Goal: Information Seeking & Learning: Check status

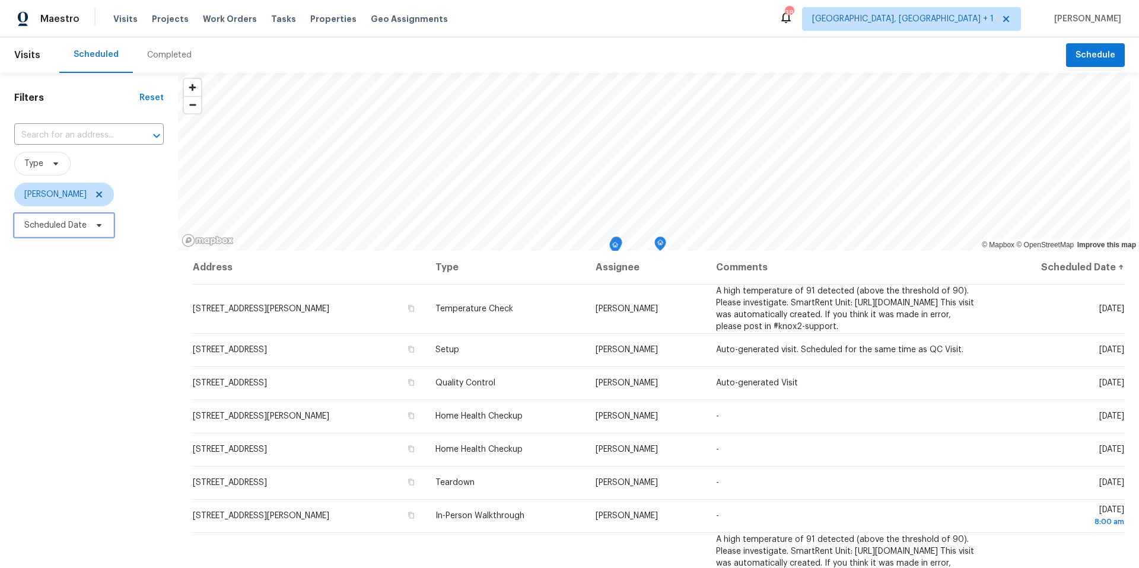
click at [91, 225] on span at bounding box center [97, 225] width 13 height 9
drag, startPoint x: 103, startPoint y: 265, endPoint x: 112, endPoint y: 282, distance: 19.4
click at [103, 265] on input "text" at bounding box center [79, 265] width 117 height 24
select select "8"
select select "2025"
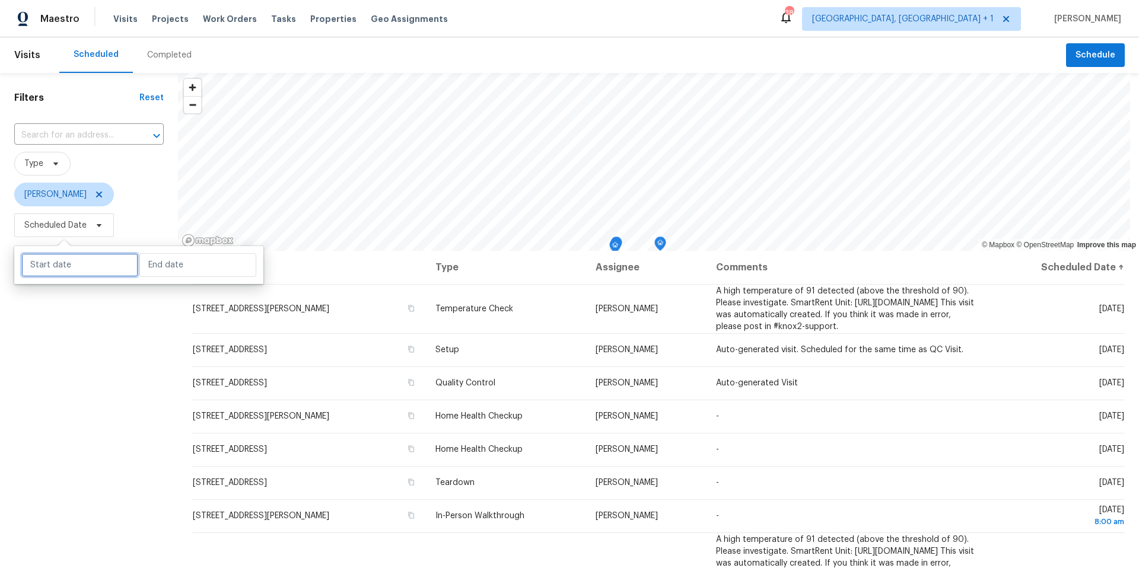
select select "9"
select select "2025"
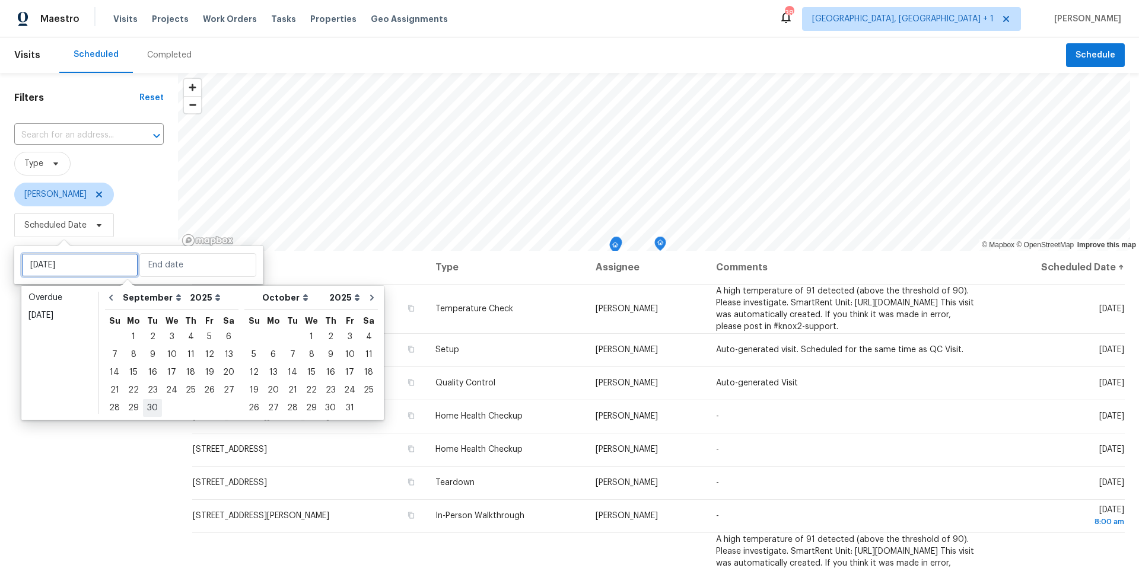
type input "Tue, Sep 30"
click at [167, 390] on div "24" at bounding box center [172, 390] width 20 height 17
type input "Wed, Sep 24"
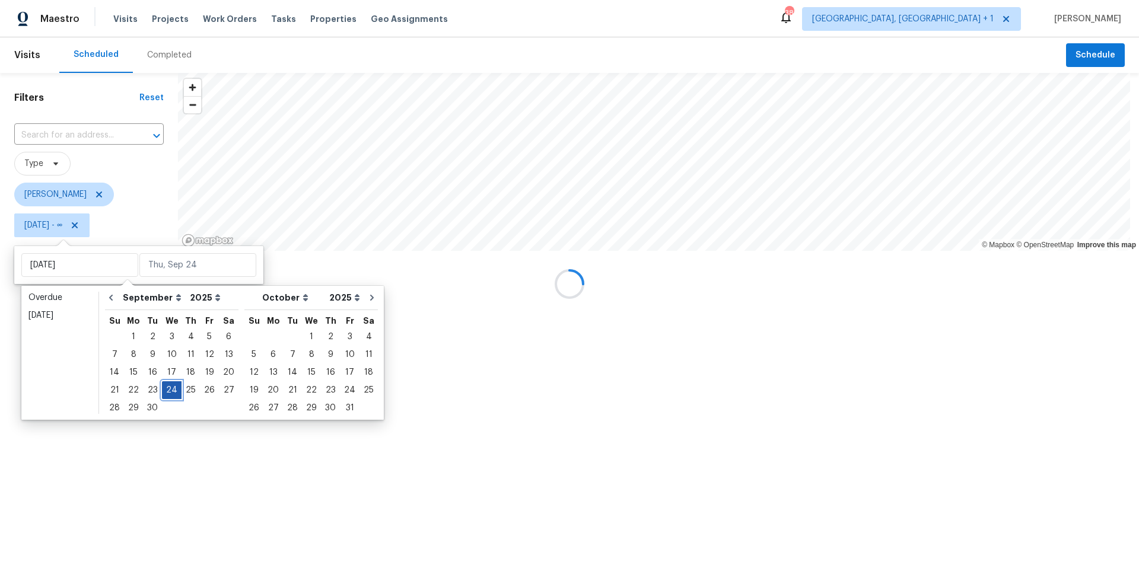
click at [167, 390] on div "24" at bounding box center [172, 390] width 20 height 17
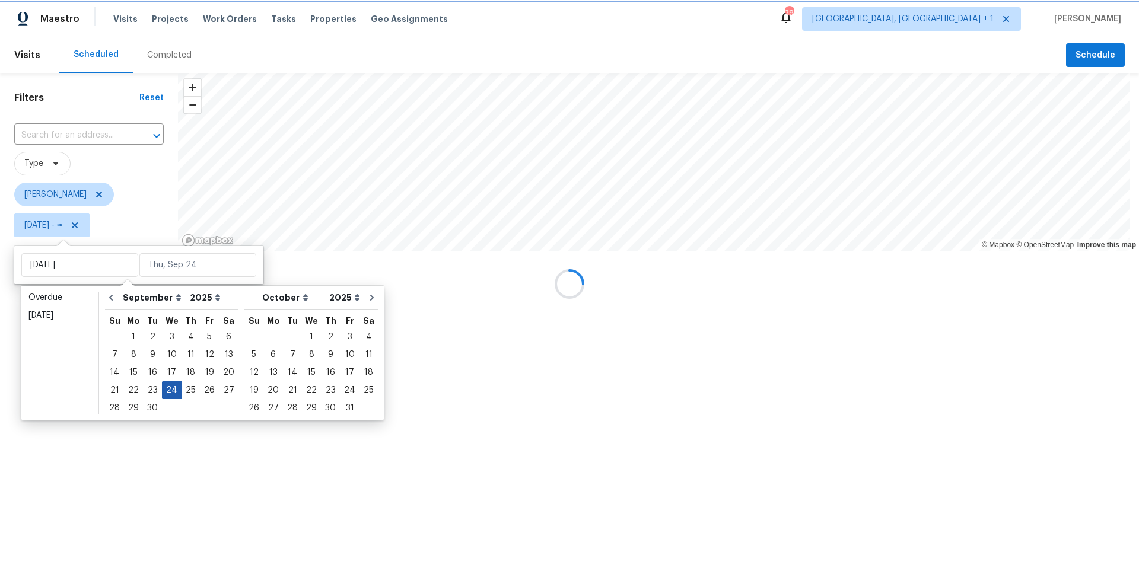
type input "Wed, Sep 24"
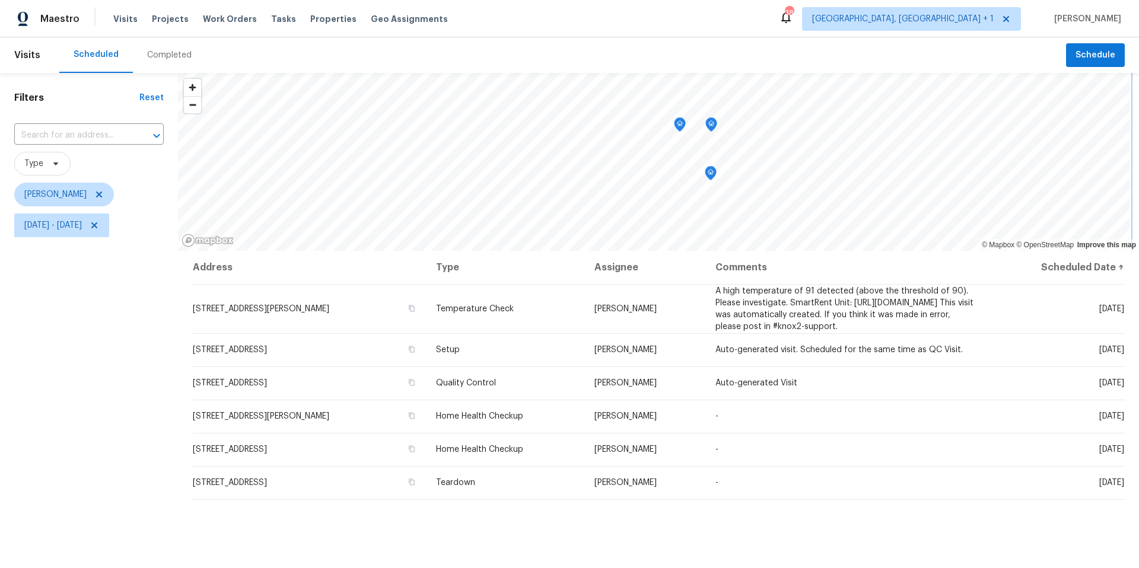
click at [711, 124] on icon "Map marker" at bounding box center [711, 125] width 1 height 2
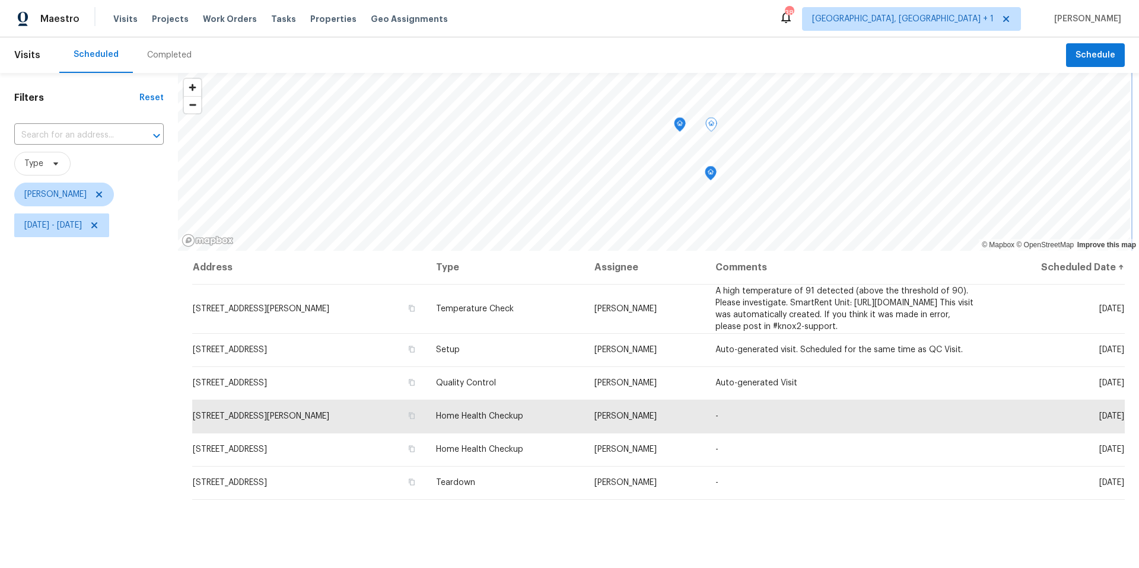
click at [677, 126] on icon "Map marker" at bounding box center [679, 125] width 11 height 14
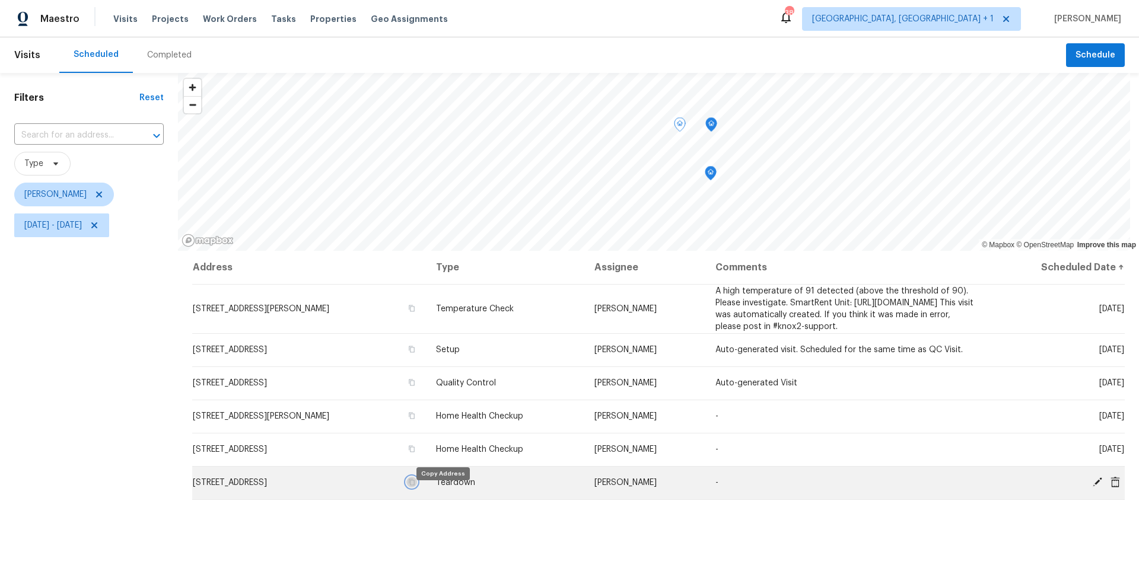
click at [415, 486] on icon "button" at bounding box center [412, 482] width 6 height 7
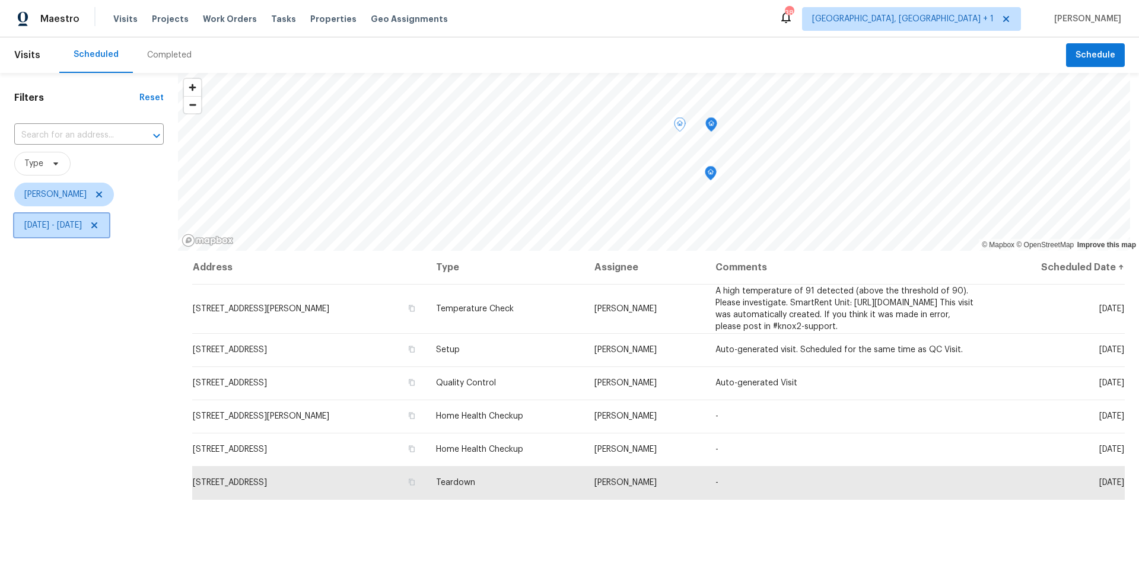
click at [82, 228] on span "Wed, Sep 24 - Wed, Sep 24" at bounding box center [53, 225] width 58 height 12
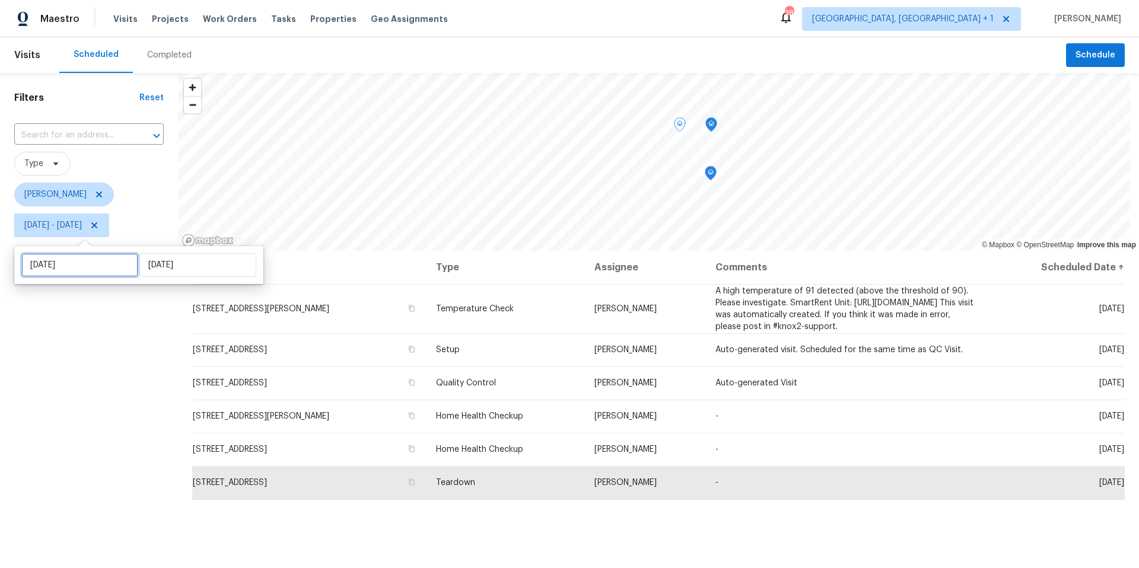
select select "8"
select select "2025"
select select "9"
select select "2025"
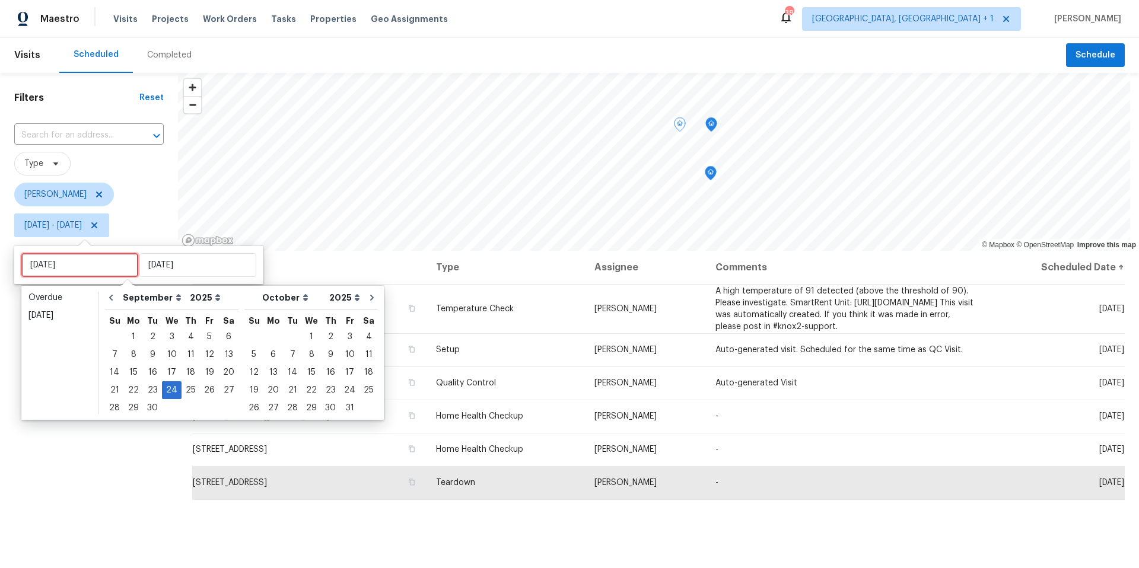
click at [84, 260] on input "Wed, Sep 24" at bounding box center [79, 265] width 117 height 24
type input "Tue, Sep 23"
click at [192, 386] on div "25" at bounding box center [191, 390] width 18 height 17
type input "Thu, Sep 25"
type input "Wed, Sep 24"
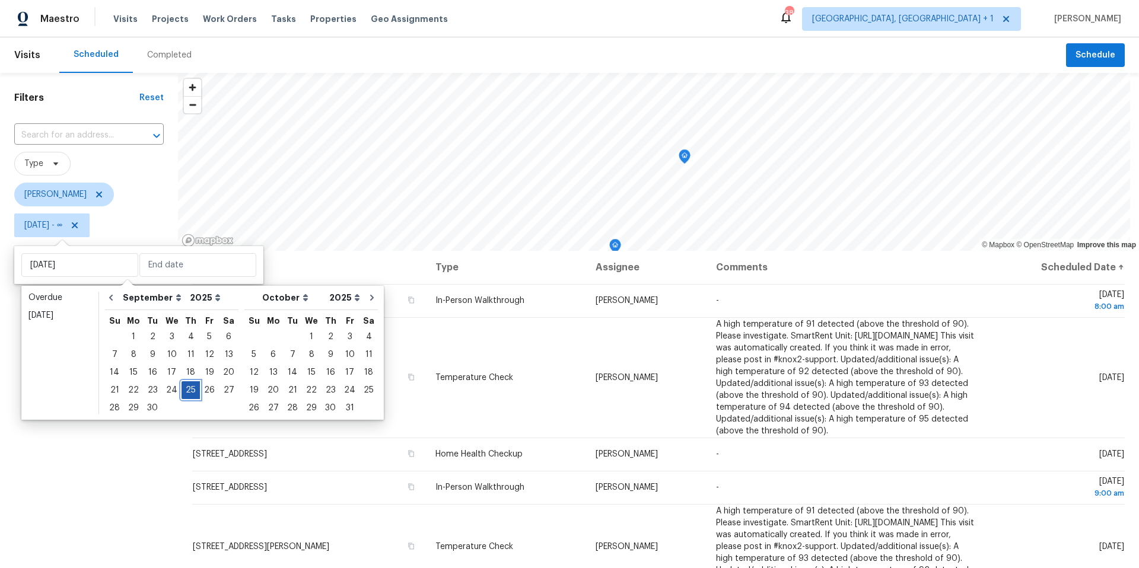
click at [192, 386] on div "25" at bounding box center [191, 390] width 18 height 17
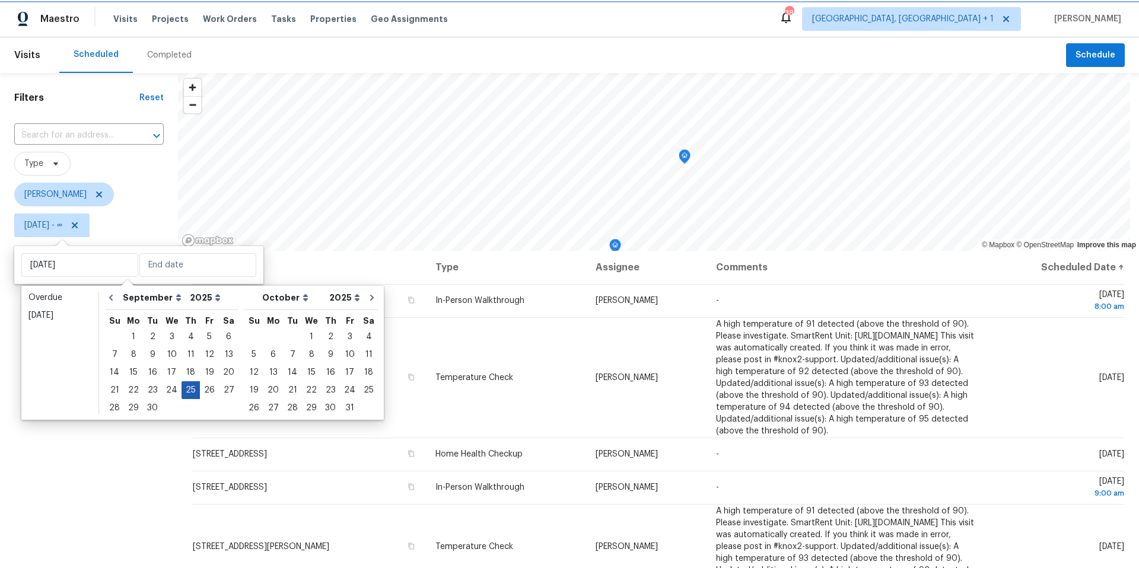
type input "Thu, Sep 25"
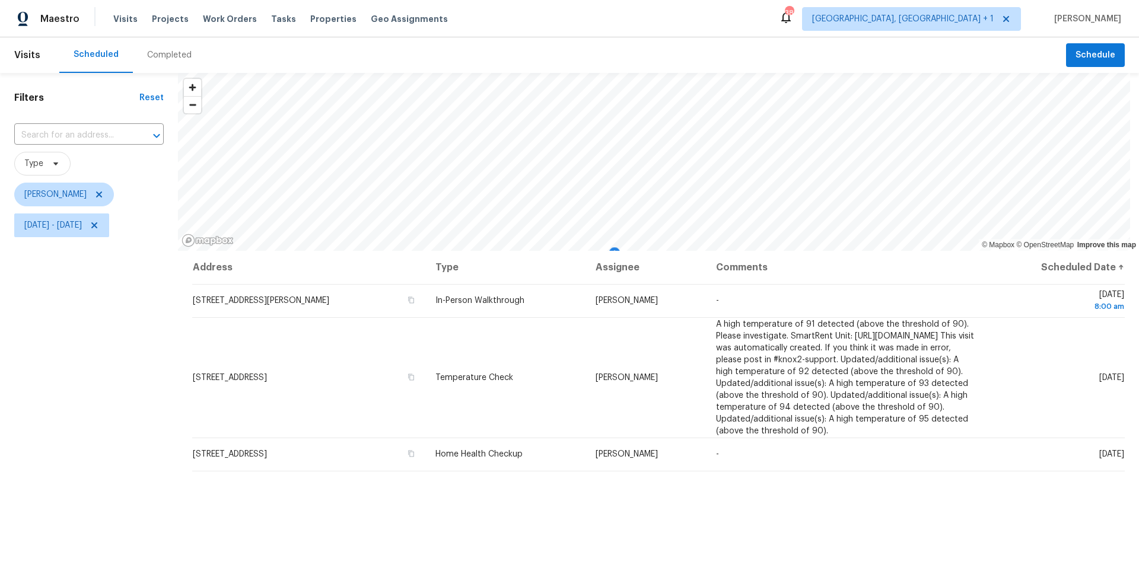
click at [142, 421] on div "Filters Reset ​ Type Nelson Figueroa Thu, Sep 25 - Thu, Sep 25" at bounding box center [89, 389] width 178 height 632
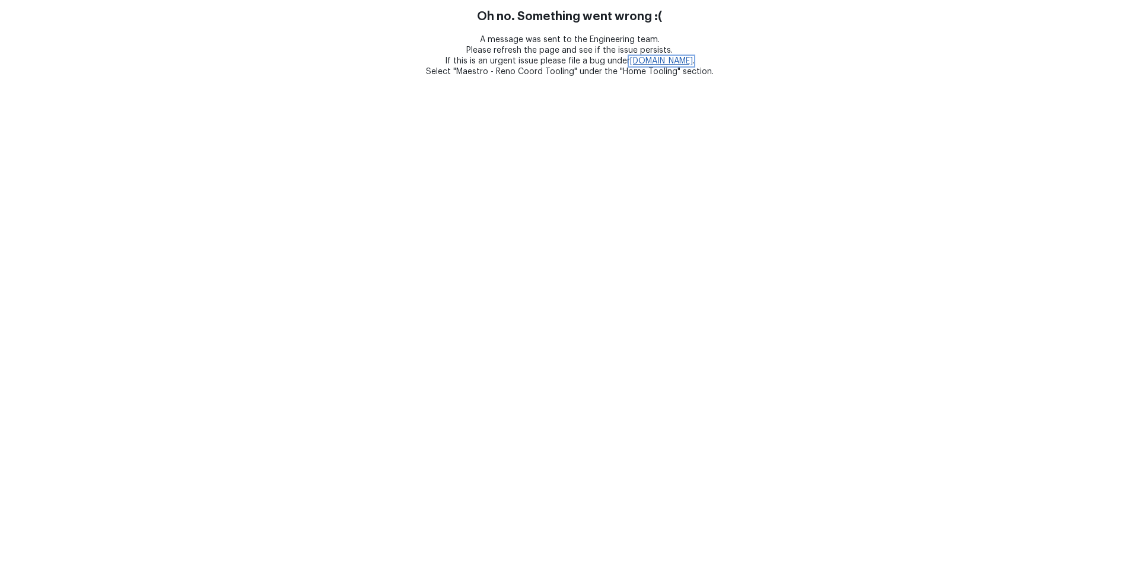
click at [631, 61] on link "[DOMAIN_NAME]" at bounding box center [661, 61] width 63 height 8
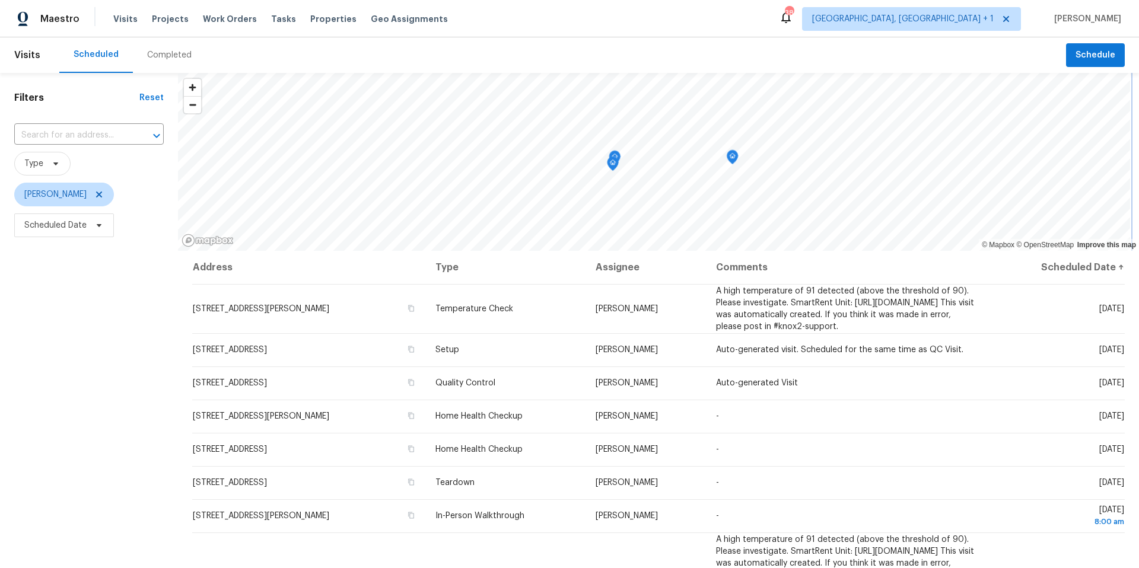
click at [632, 24] on div "Maestro Visits Projects Work Orders Tasks Properties Geo Assignments 38 Killeen…" at bounding box center [569, 284] width 1139 height 568
click at [97, 231] on span "Scheduled Date" at bounding box center [64, 226] width 100 height 24
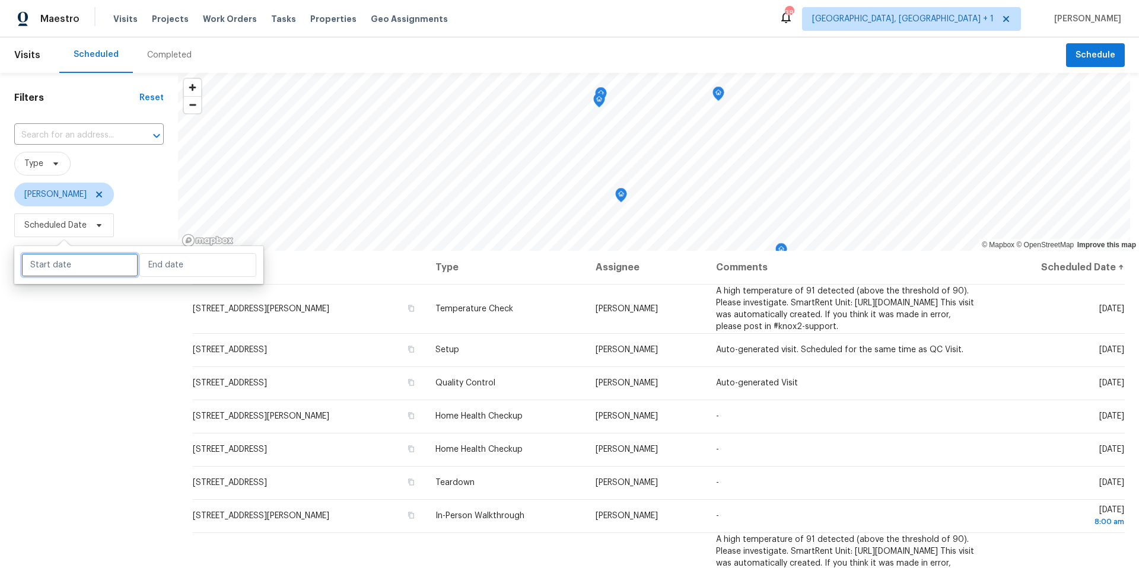
click at [87, 259] on input "text" at bounding box center [79, 265] width 117 height 24
select select "8"
select select "2025"
select select "9"
select select "2025"
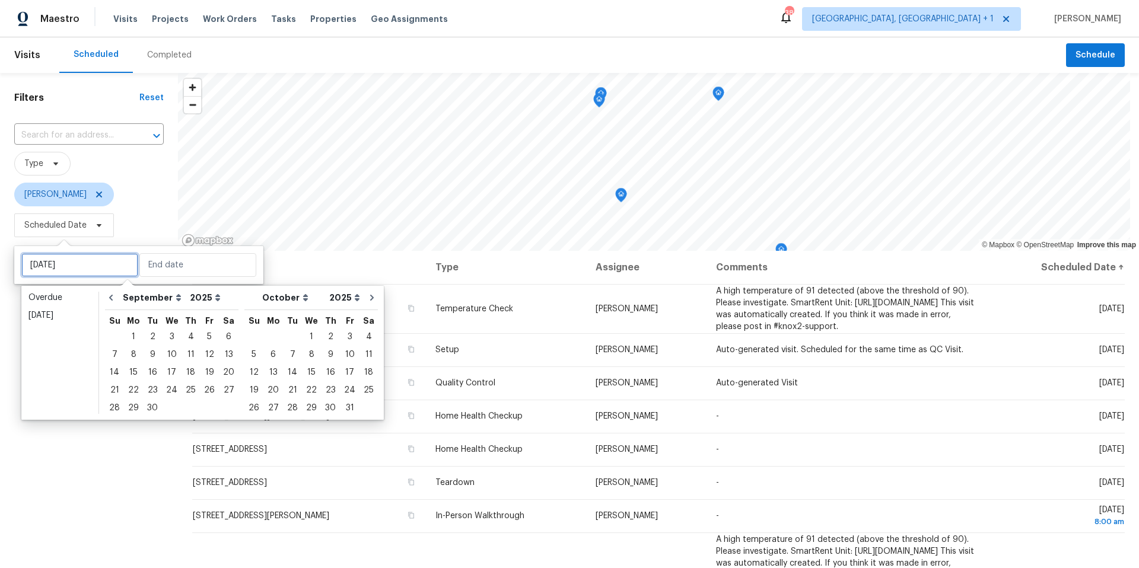
type input "Sat, Sep 06"
click at [598, 103] on icon "Map marker" at bounding box center [599, 101] width 11 height 14
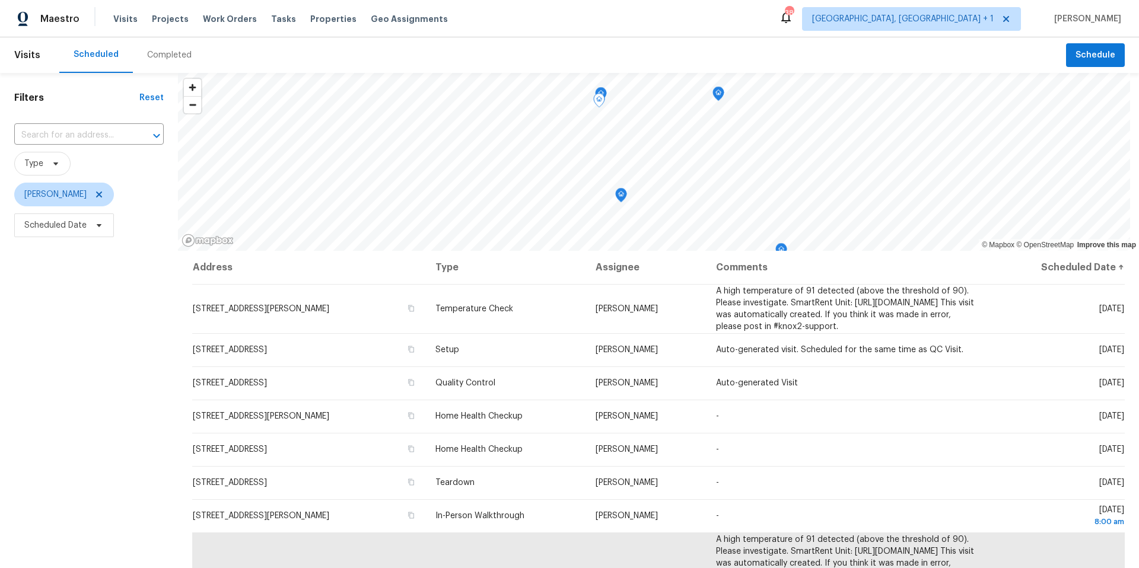
click at [603, 93] on icon "Map marker" at bounding box center [599, 100] width 12 height 15
click at [603, 92] on icon "Map marker" at bounding box center [601, 95] width 11 height 14
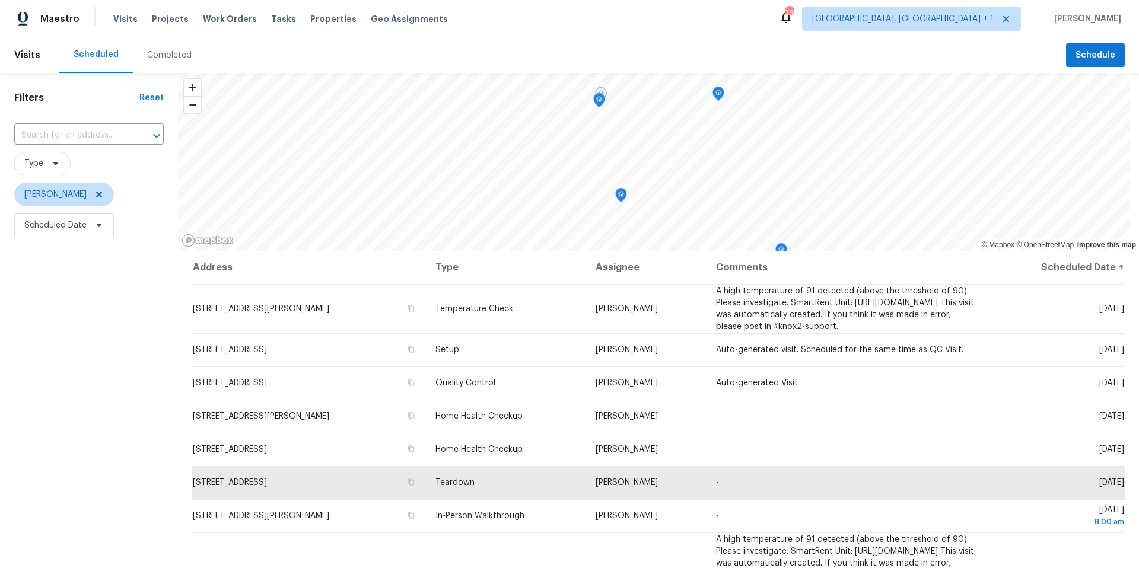
click at [619, 195] on icon "Map marker" at bounding box center [621, 194] width 4 height 3
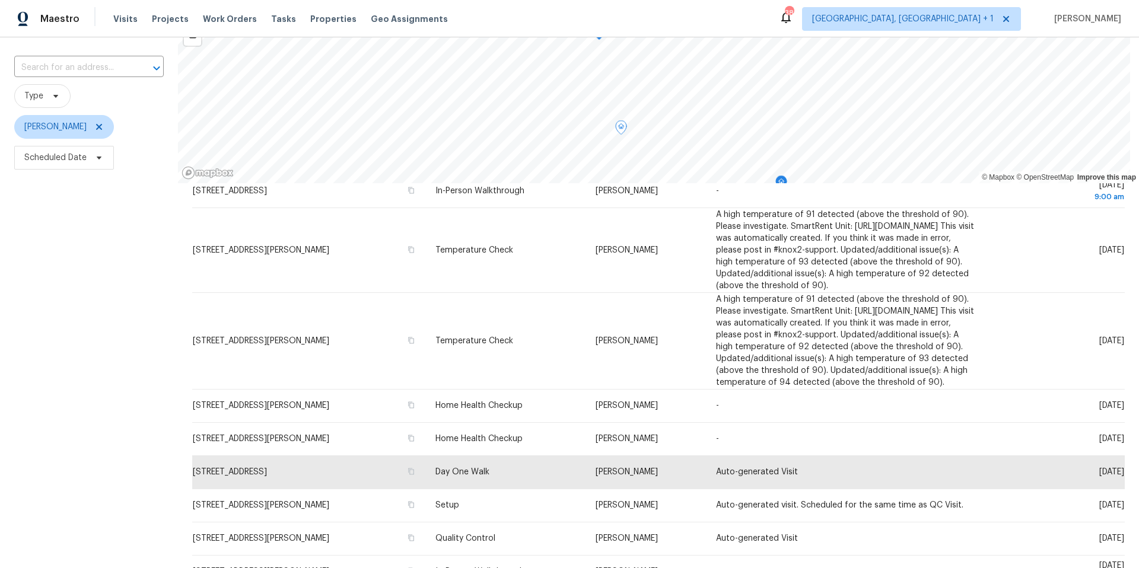
scroll to position [146, 0]
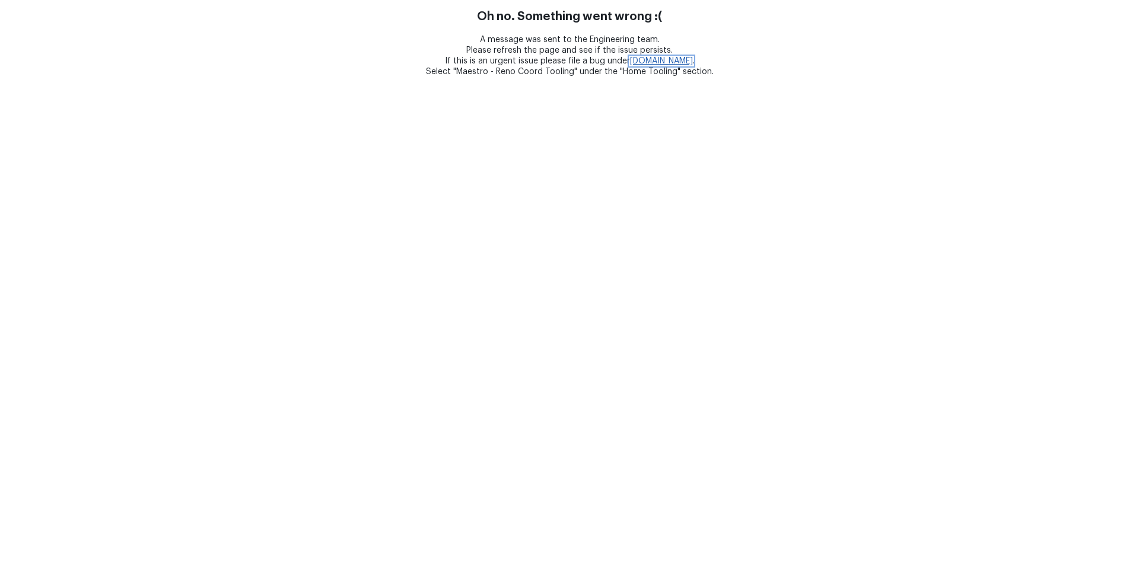
click at [683, 60] on link "[DOMAIN_NAME]" at bounding box center [661, 61] width 63 height 8
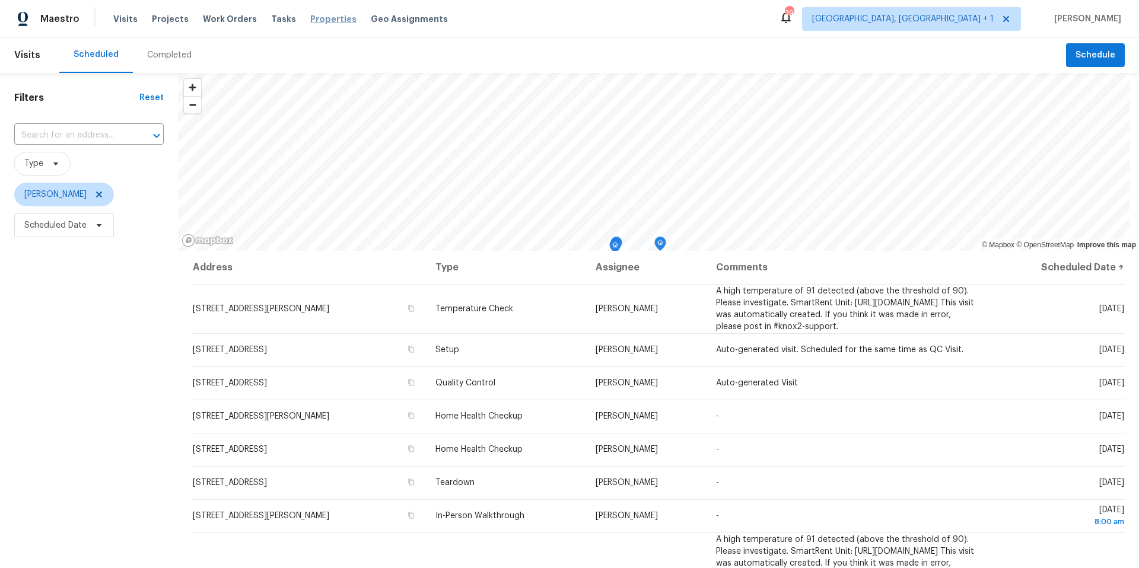
click at [311, 15] on span "Properties" at bounding box center [333, 19] width 46 height 12
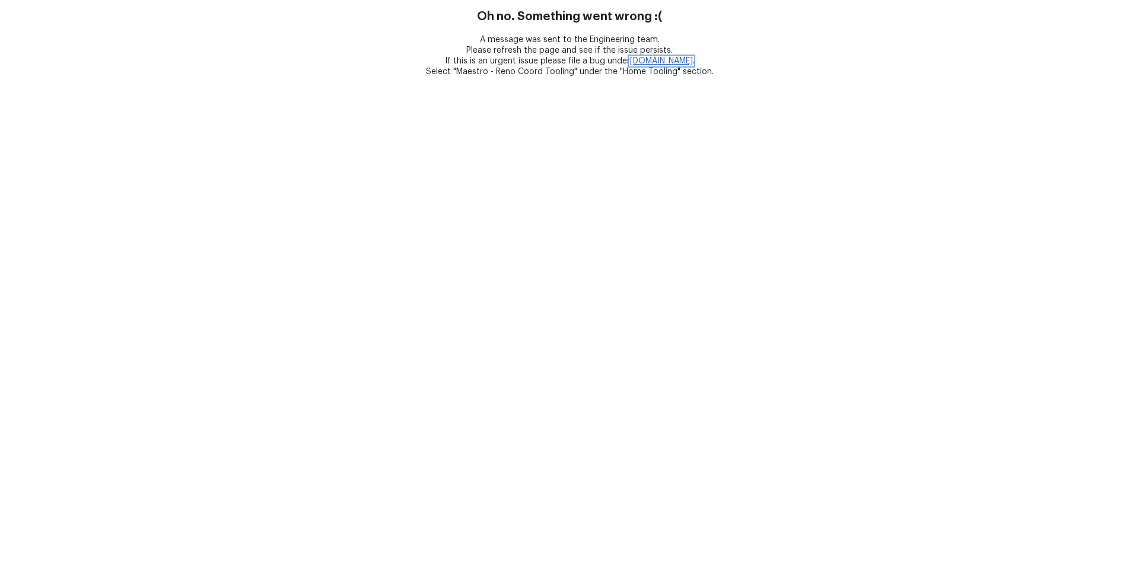
click at [687, 61] on link "bugs.opendoor.com" at bounding box center [661, 61] width 63 height 8
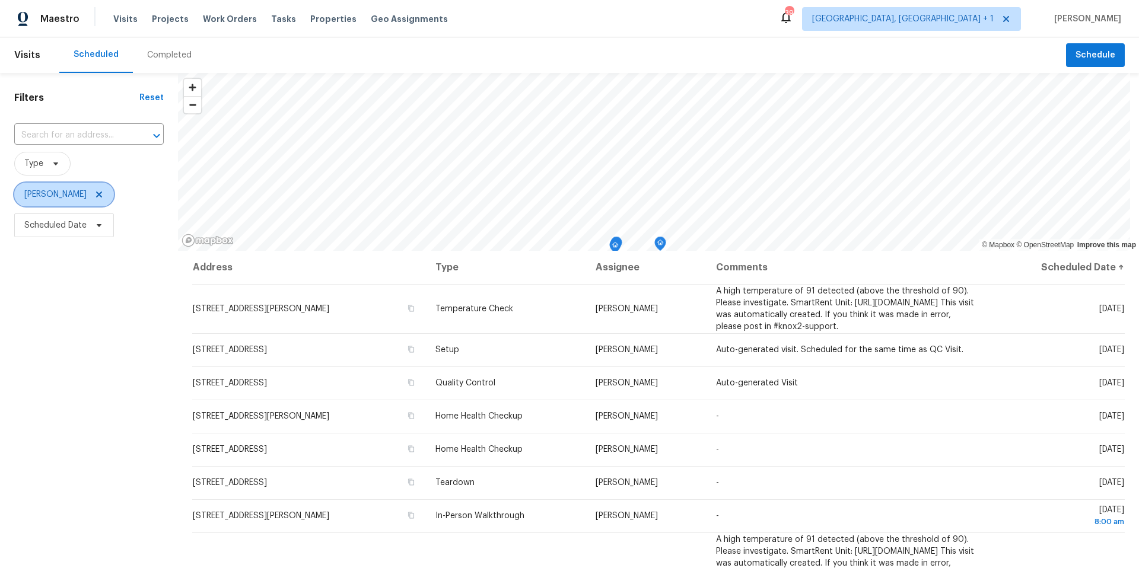
click at [99, 193] on icon at bounding box center [98, 194] width 9 height 9
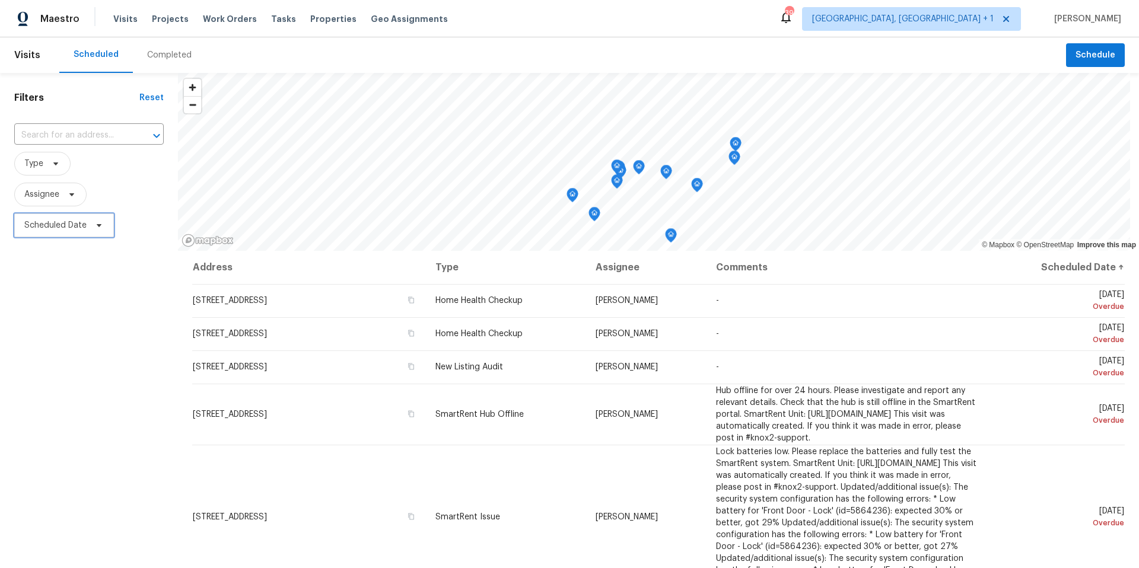
click at [73, 221] on span "Scheduled Date" at bounding box center [55, 225] width 62 height 12
click at [72, 200] on span "Assignee" at bounding box center [50, 195] width 72 height 24
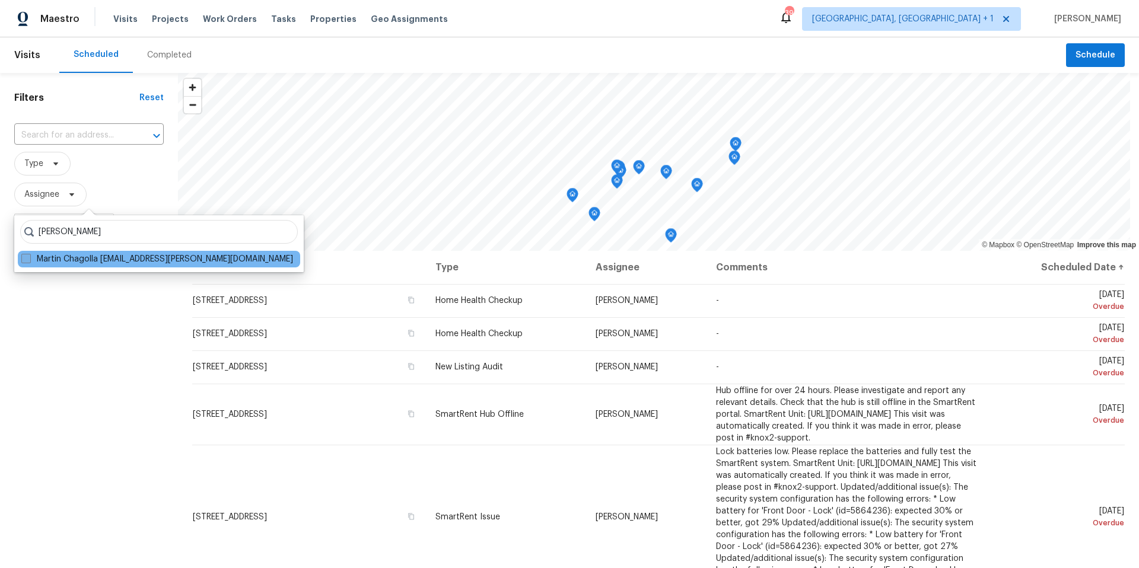
type input "[PERSON_NAME]"
click at [28, 261] on span at bounding box center [25, 258] width 9 height 9
click at [28, 261] on input "Martin Chagolla [EMAIL_ADDRESS][PERSON_NAME][DOMAIN_NAME]" at bounding box center [25, 257] width 8 height 8
checkbox input "true"
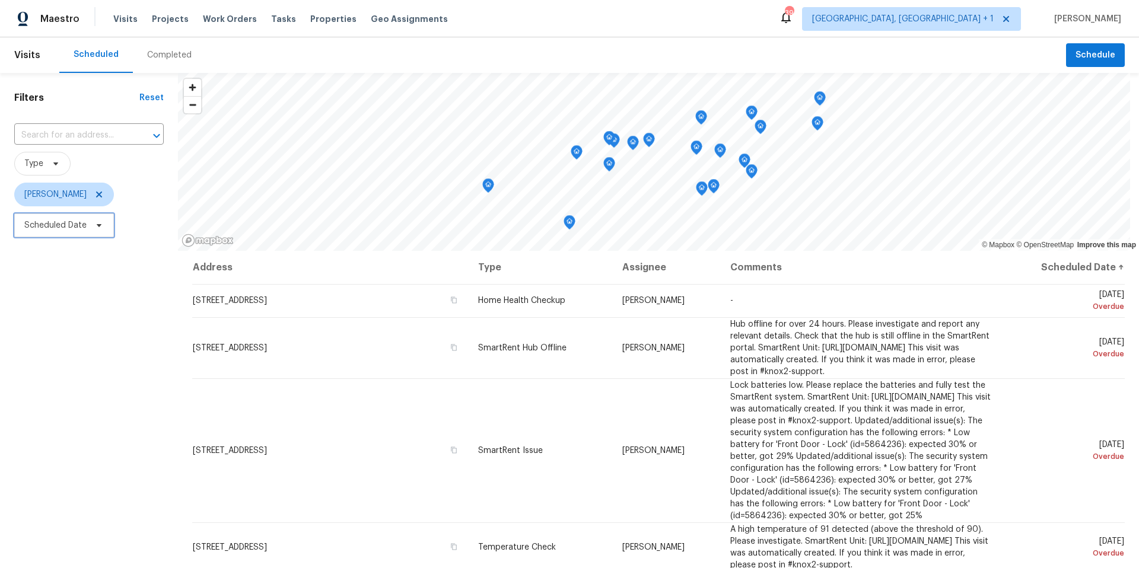
click at [60, 230] on span "Scheduled Date" at bounding box center [55, 225] width 62 height 12
select select "8"
select select "2025"
select select "9"
select select "2025"
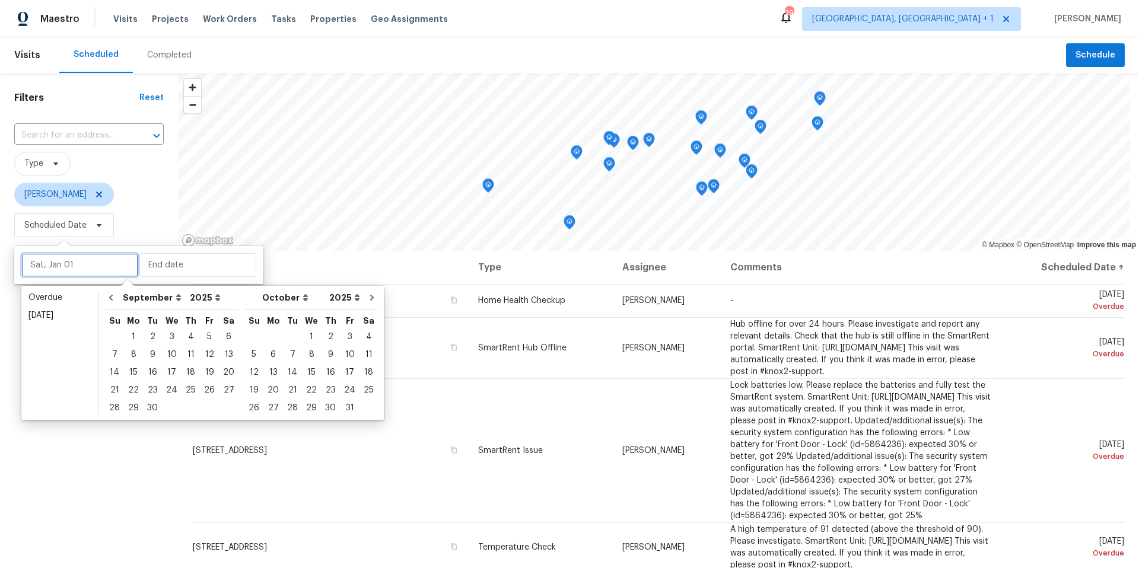
click at [71, 272] on input "text" at bounding box center [79, 265] width 117 height 24
type input "[DATE]"
click at [154, 266] on input "text" at bounding box center [197, 265] width 117 height 24
click at [167, 393] on div "24" at bounding box center [172, 390] width 20 height 17
type input "[DATE]"
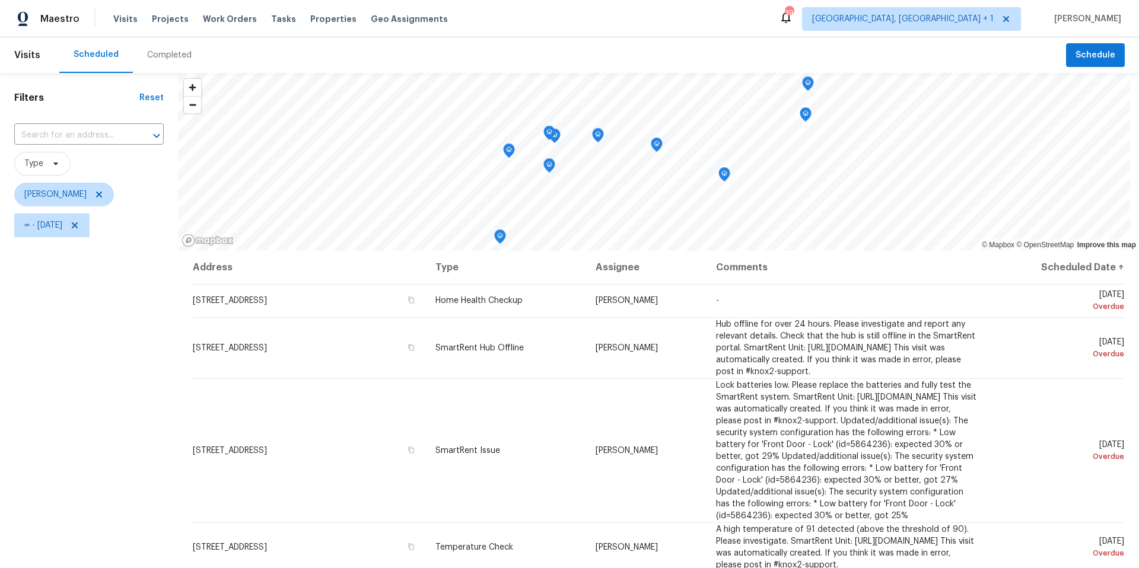
click at [84, 488] on div "Filters Reset ​ Type [PERSON_NAME] ∞ - [DATE]" at bounding box center [89, 389] width 178 height 632
